Goal: Obtain resource: Obtain resource

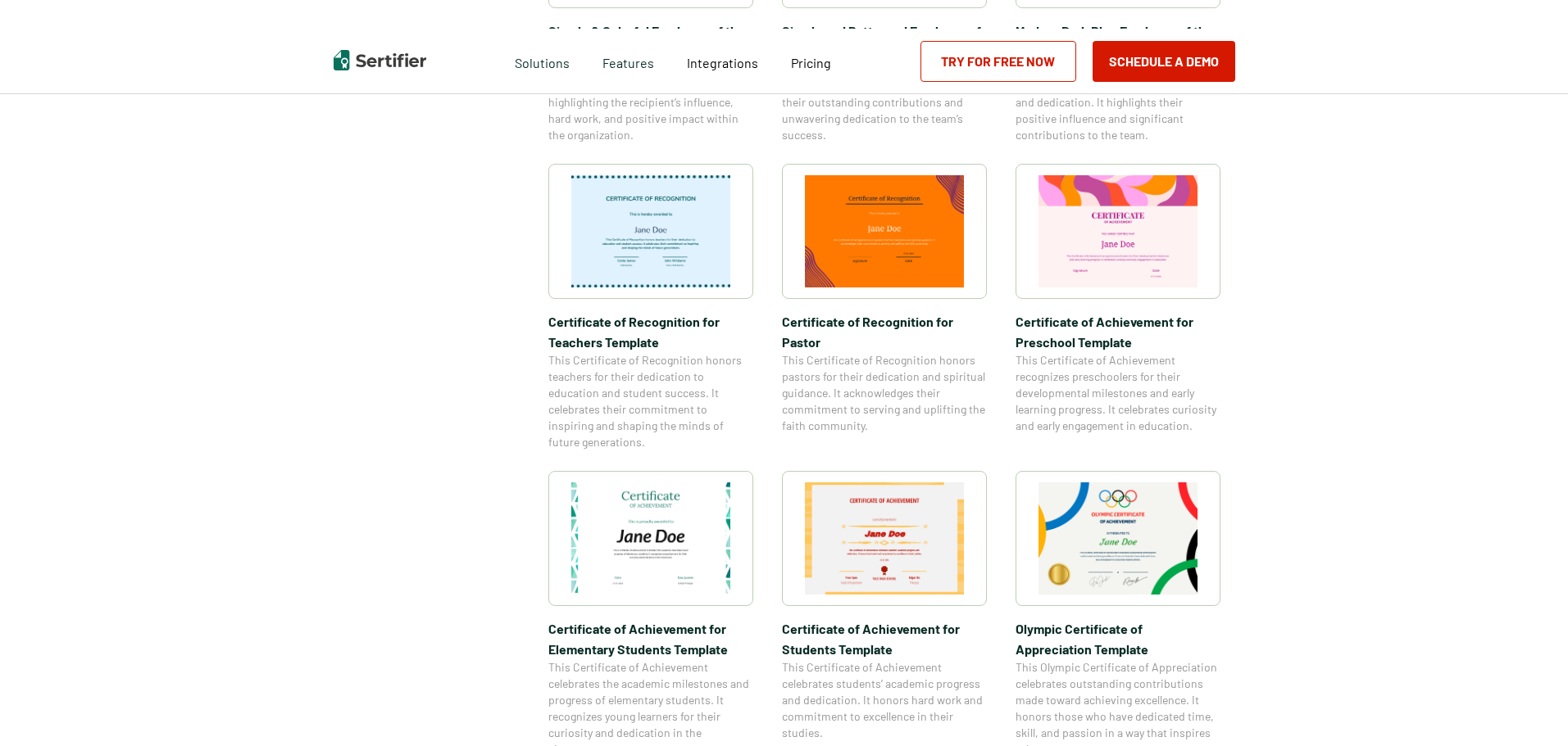
scroll to position [819, 0]
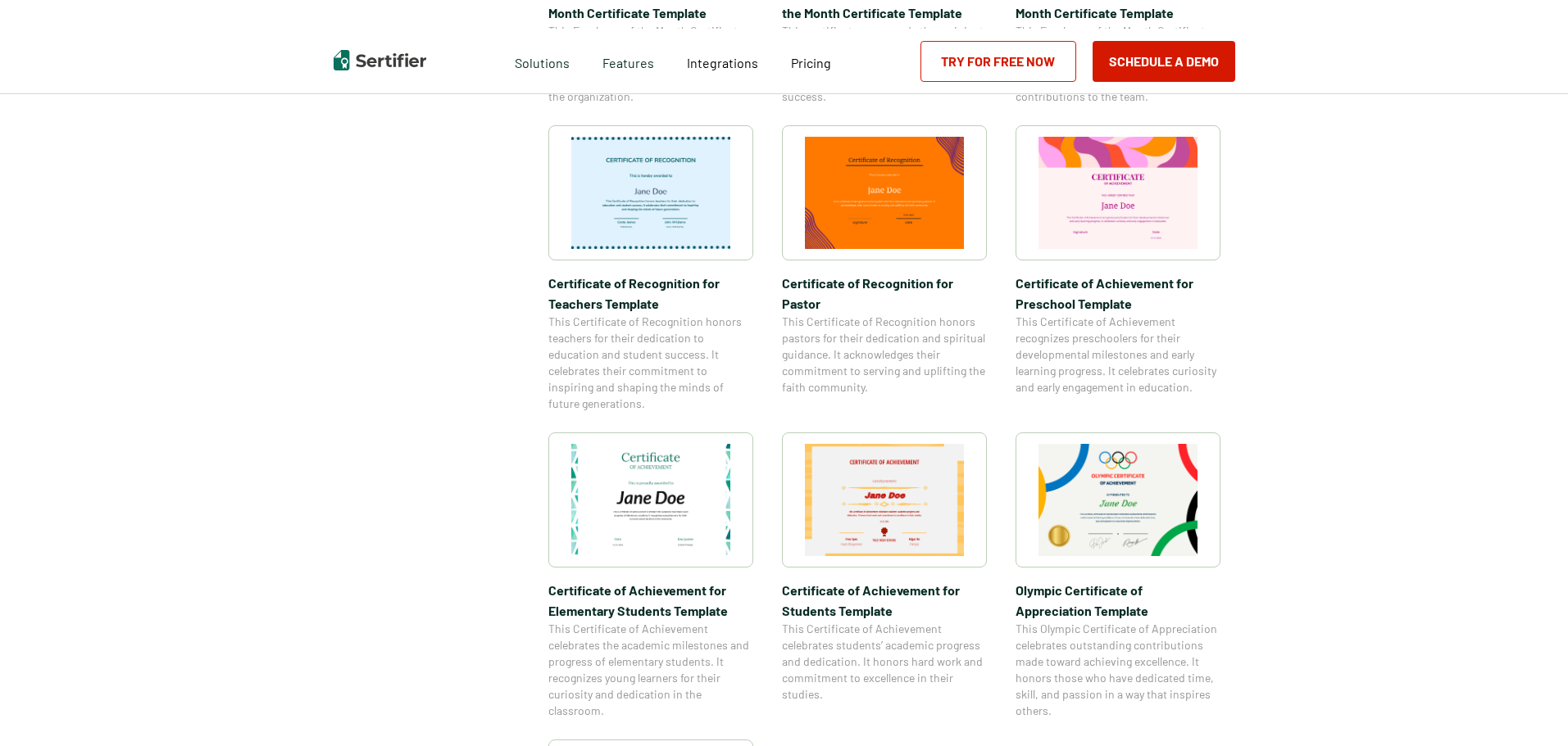
click at [1117, 504] on img at bounding box center [1118, 500] width 159 height 112
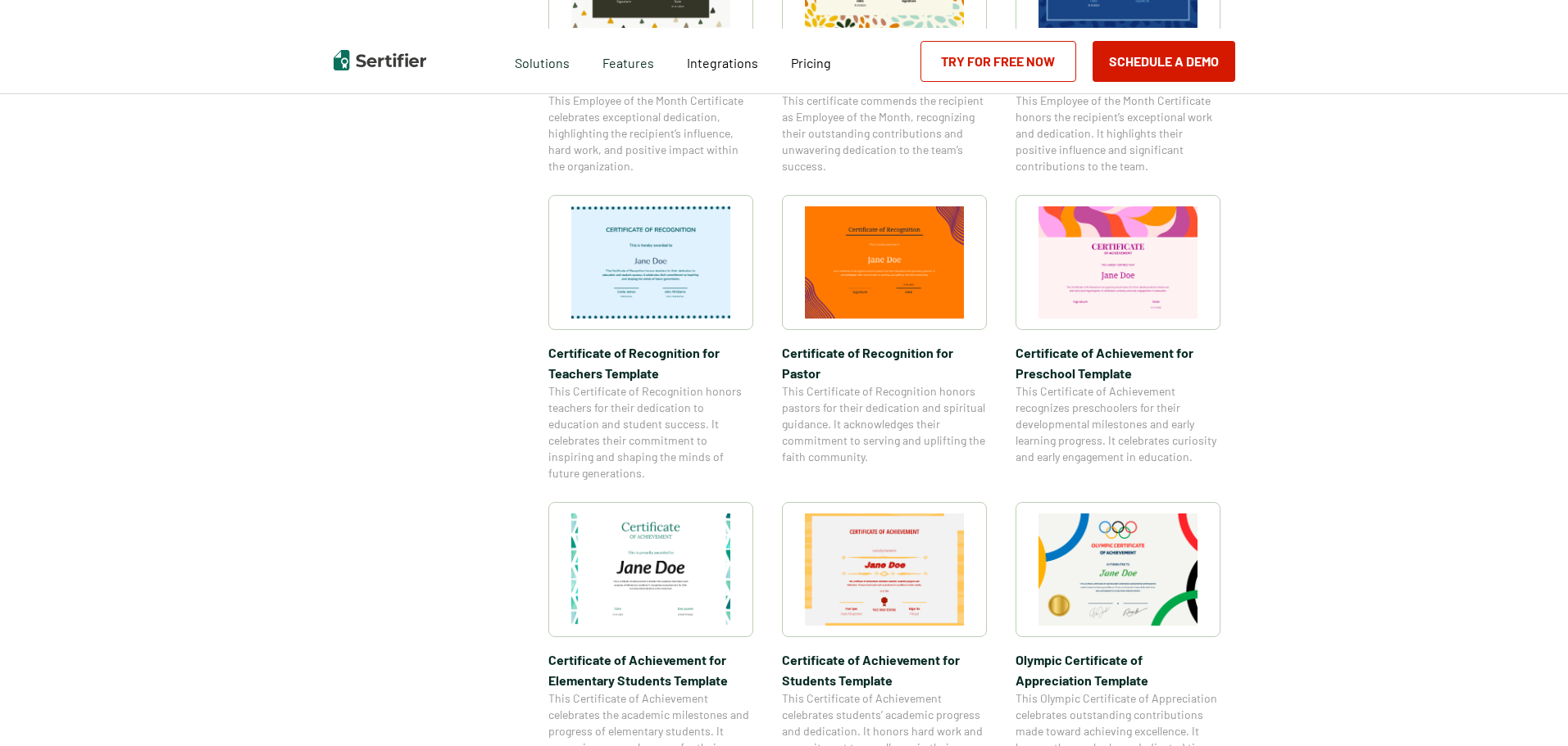
scroll to position [573, 0]
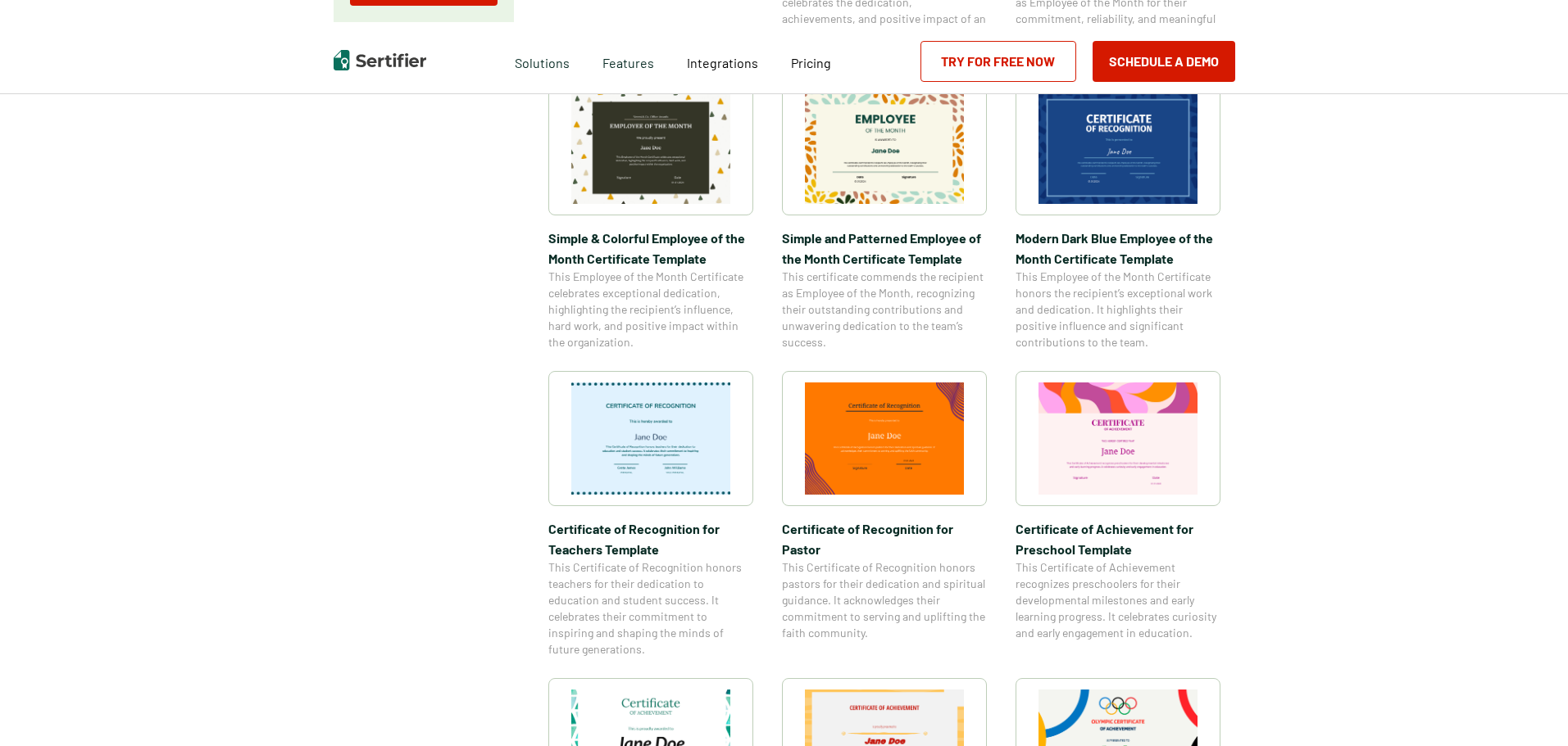
click at [622, 437] on img at bounding box center [650, 439] width 159 height 112
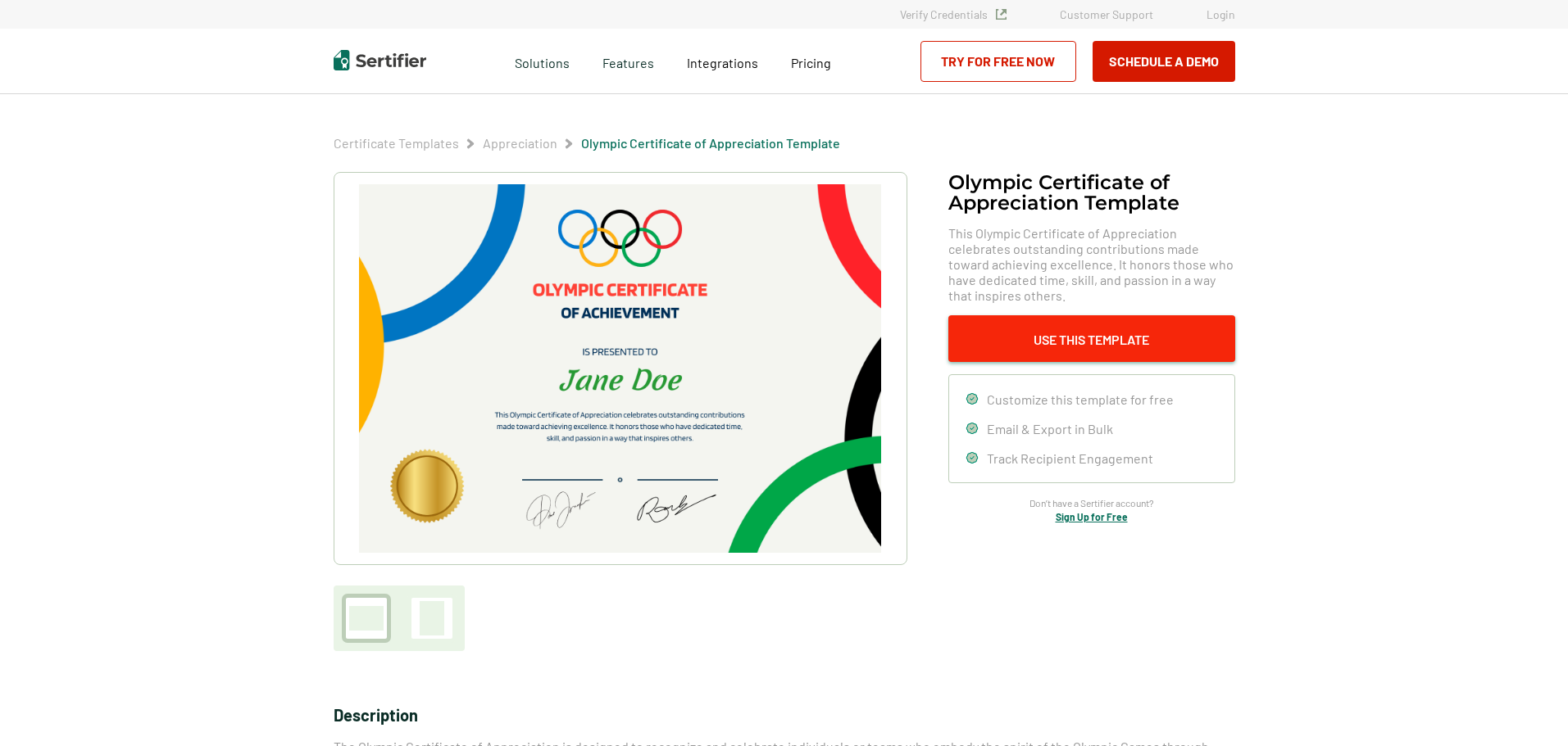
click at [1108, 339] on button "Use This Template" at bounding box center [1091, 339] width 287 height 47
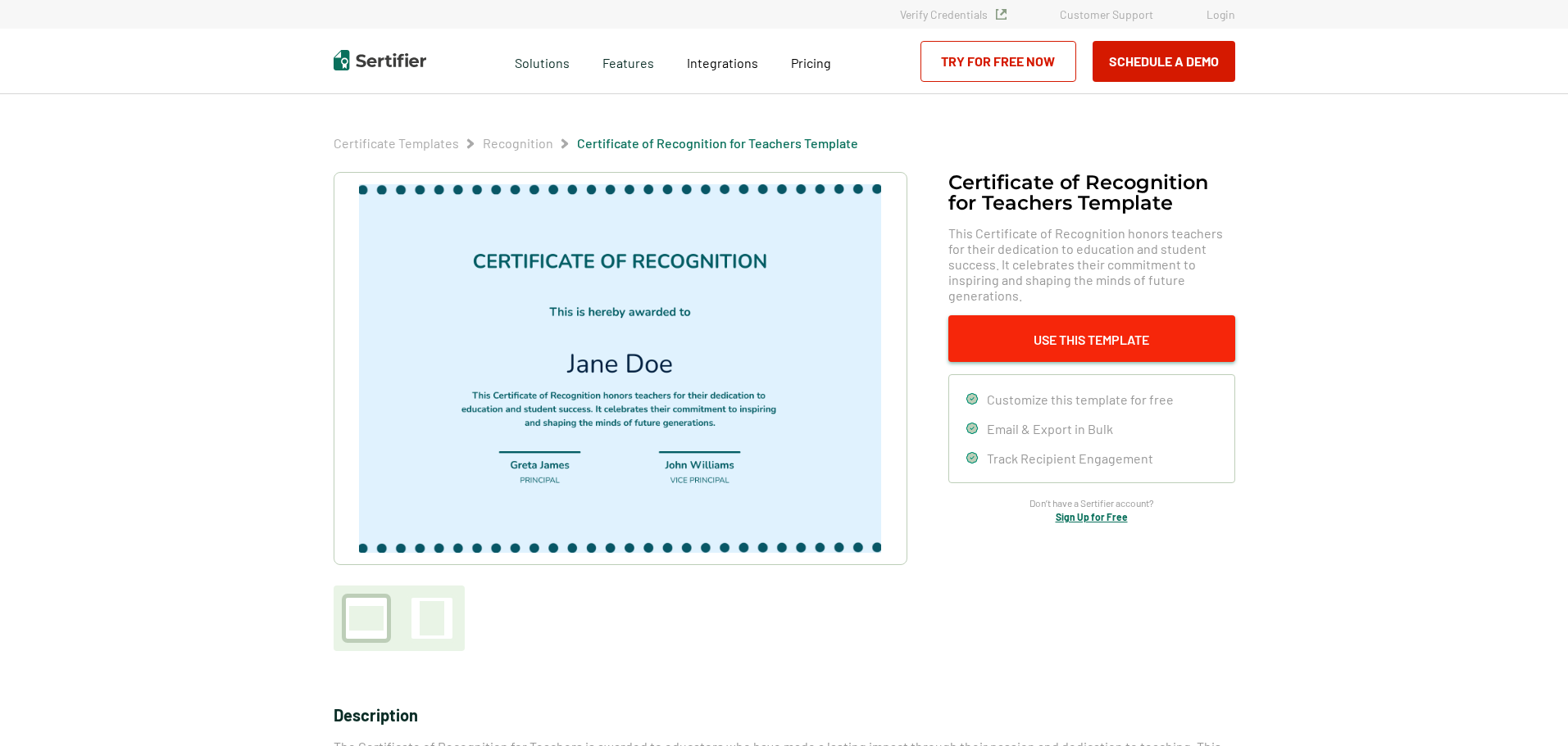
click at [1103, 321] on button "Use This Template" at bounding box center [1091, 339] width 287 height 47
click at [1071, 316] on button "Use This Template" at bounding box center [1091, 339] width 287 height 47
